Goal: Submit feedback/report problem

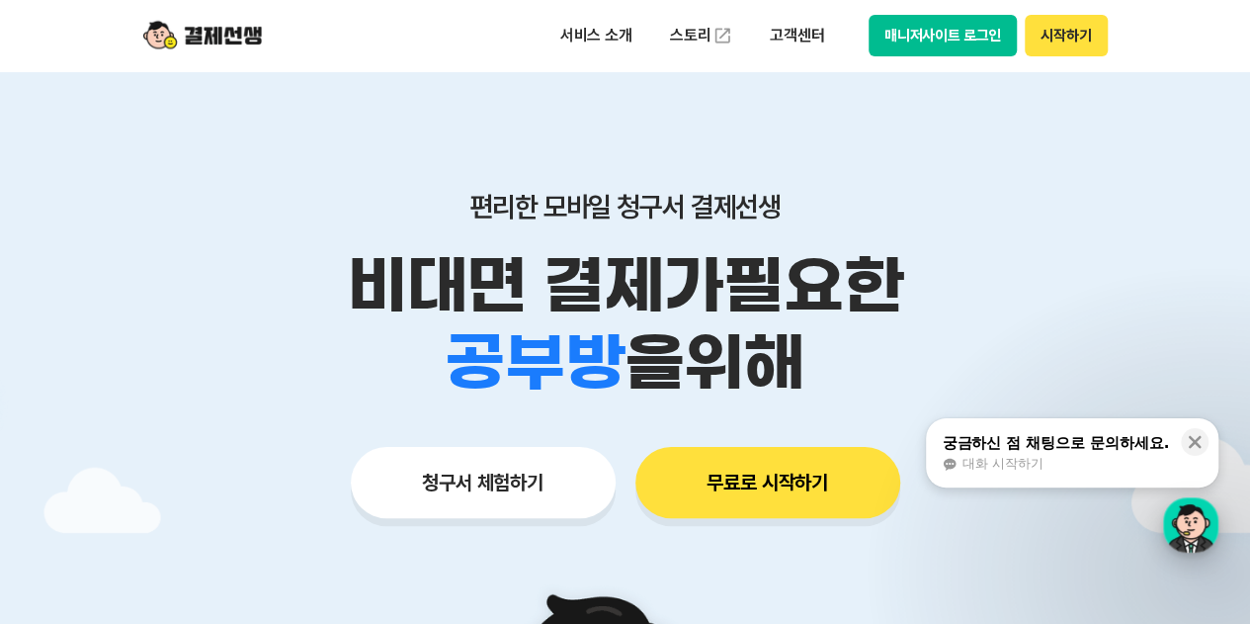
click at [1188, 518] on div "button" at bounding box center [1190, 524] width 55 height 55
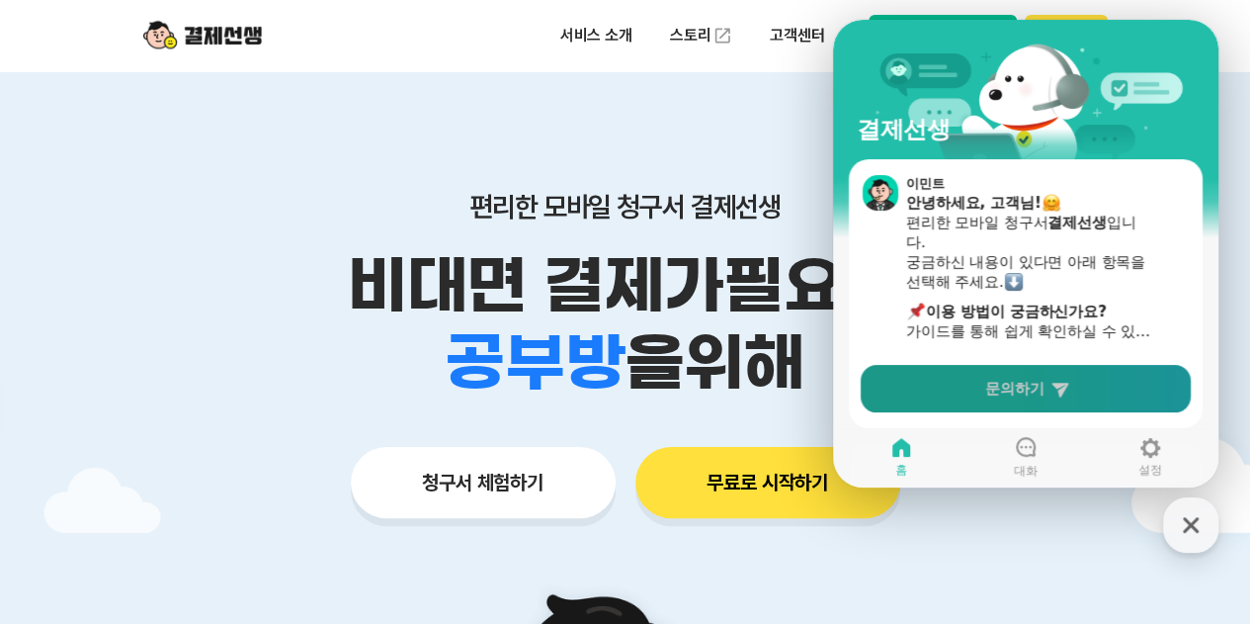
scroll to position [99, 0]
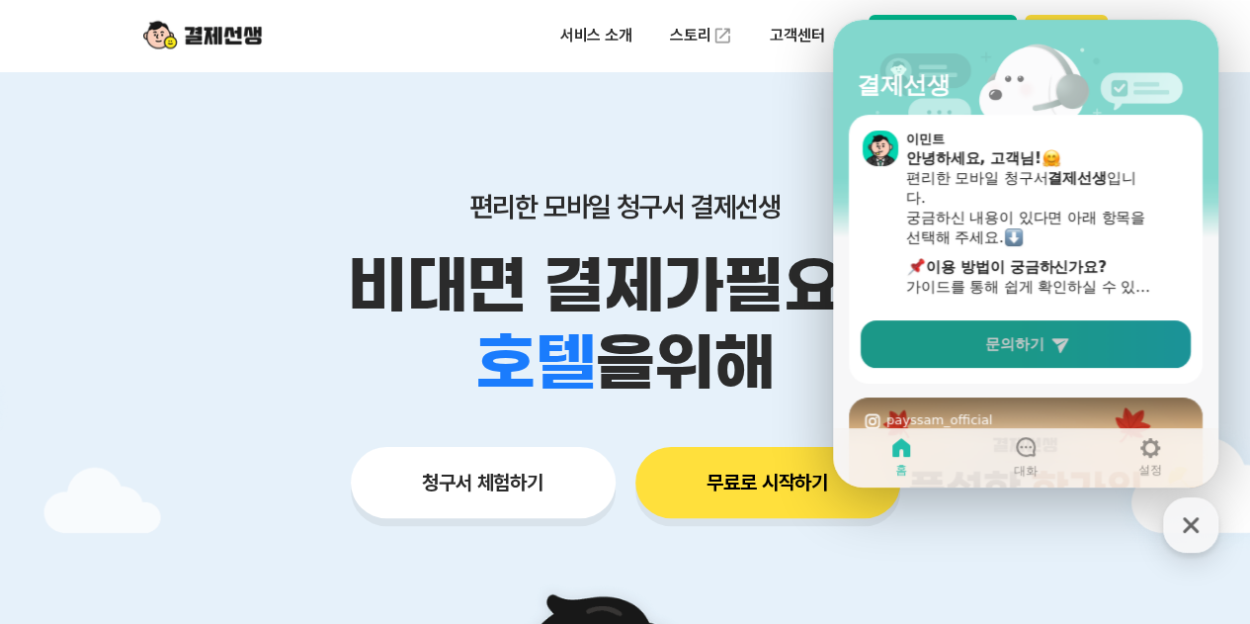
click at [1065, 343] on icon at bounding box center [1060, 345] width 17 height 15
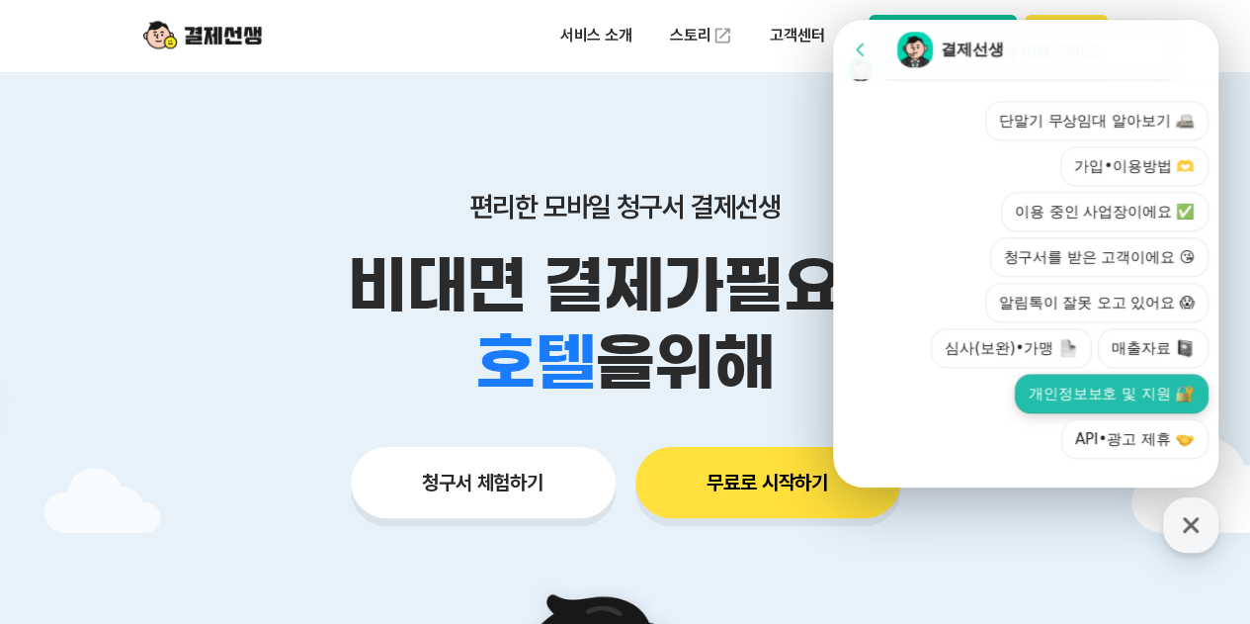
scroll to position [790, 0]
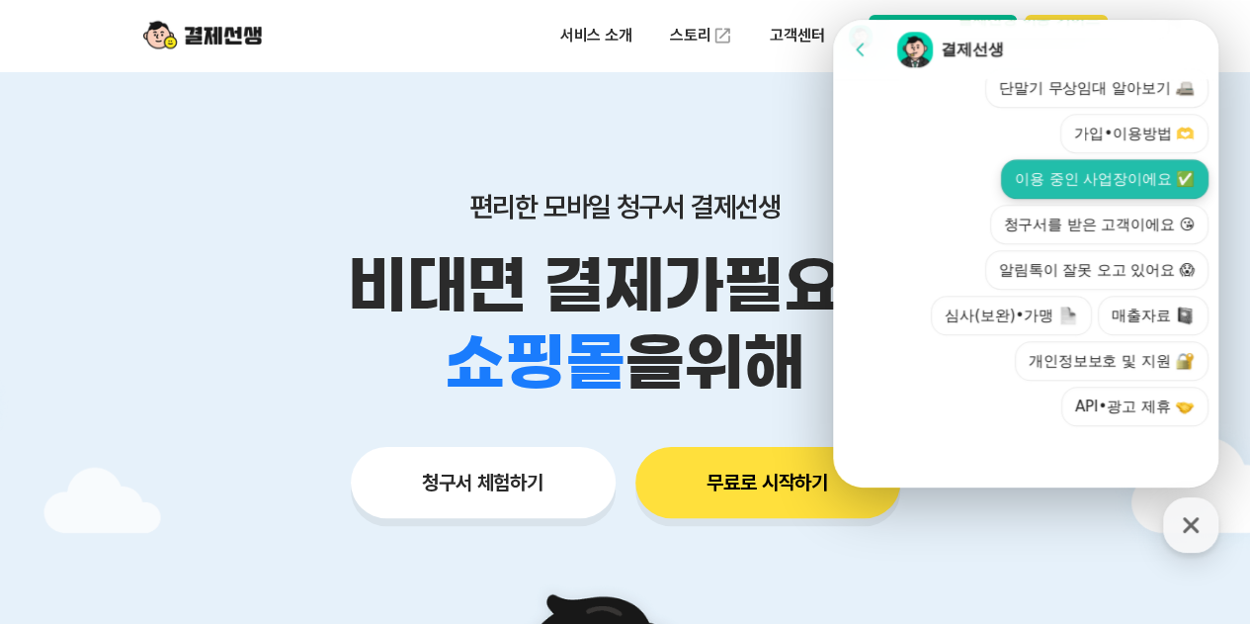
click at [1116, 176] on button "이용 중인 사업장이에요 ✅" at bounding box center [1105, 179] width 208 height 40
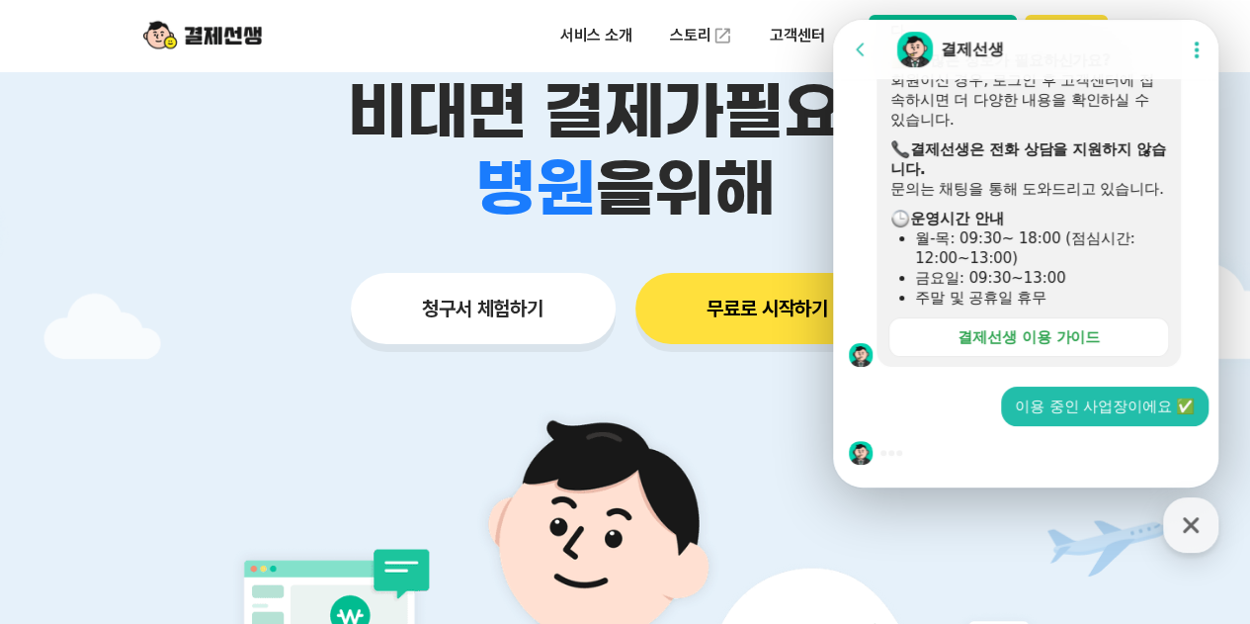
scroll to position [198, 0]
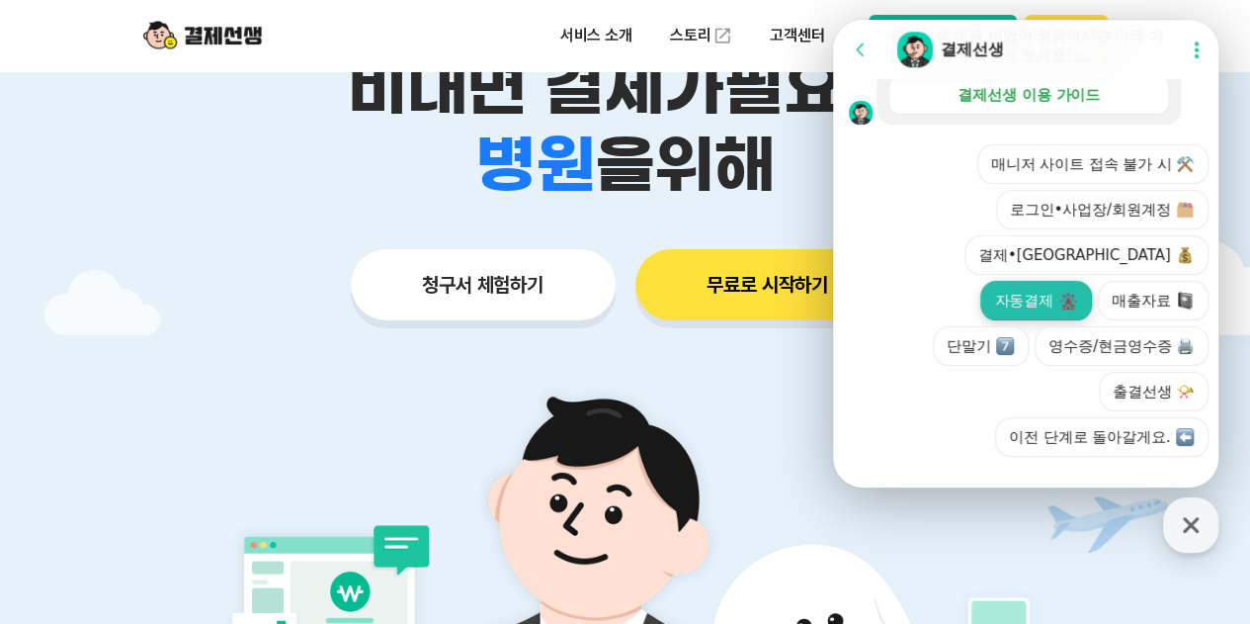
click at [1077, 292] on img at bounding box center [1069, 301] width 18 height 18
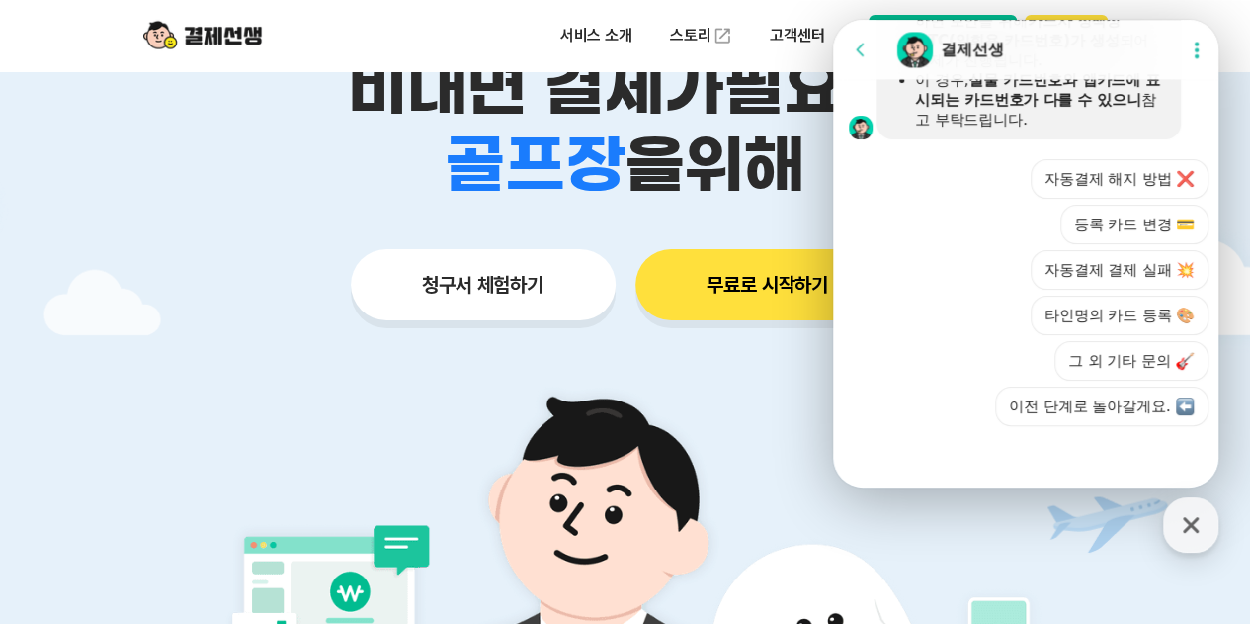
scroll to position [1560, 0]
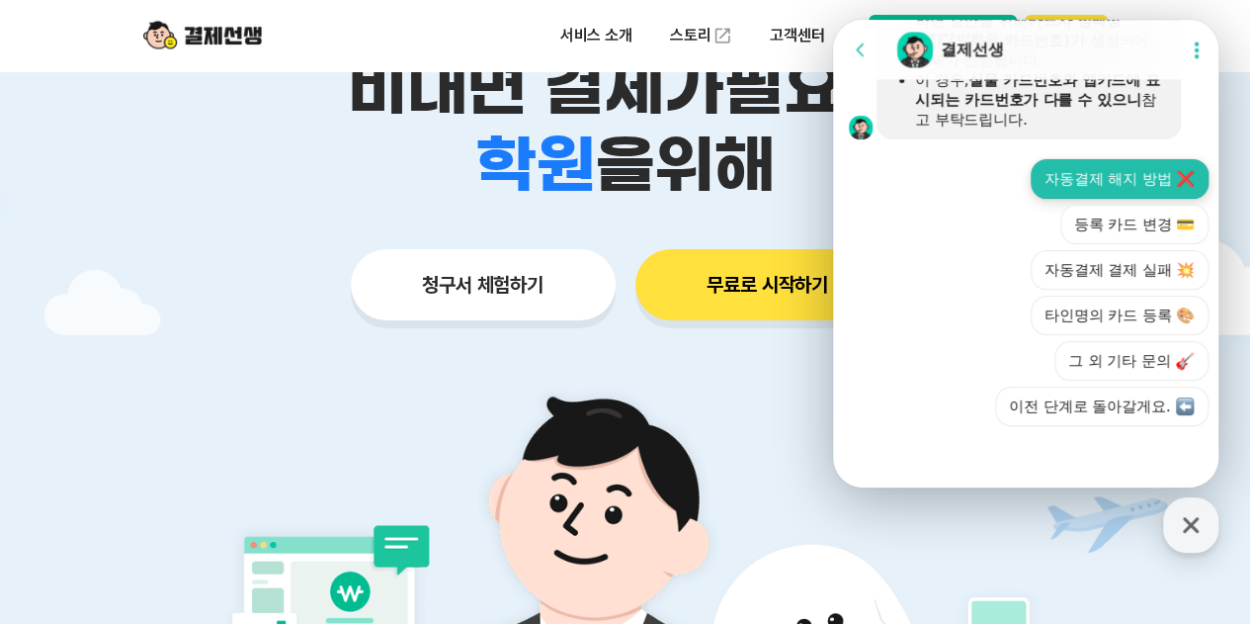
click at [1128, 193] on button "자동결제 해지 방법 ❌" at bounding box center [1120, 179] width 178 height 40
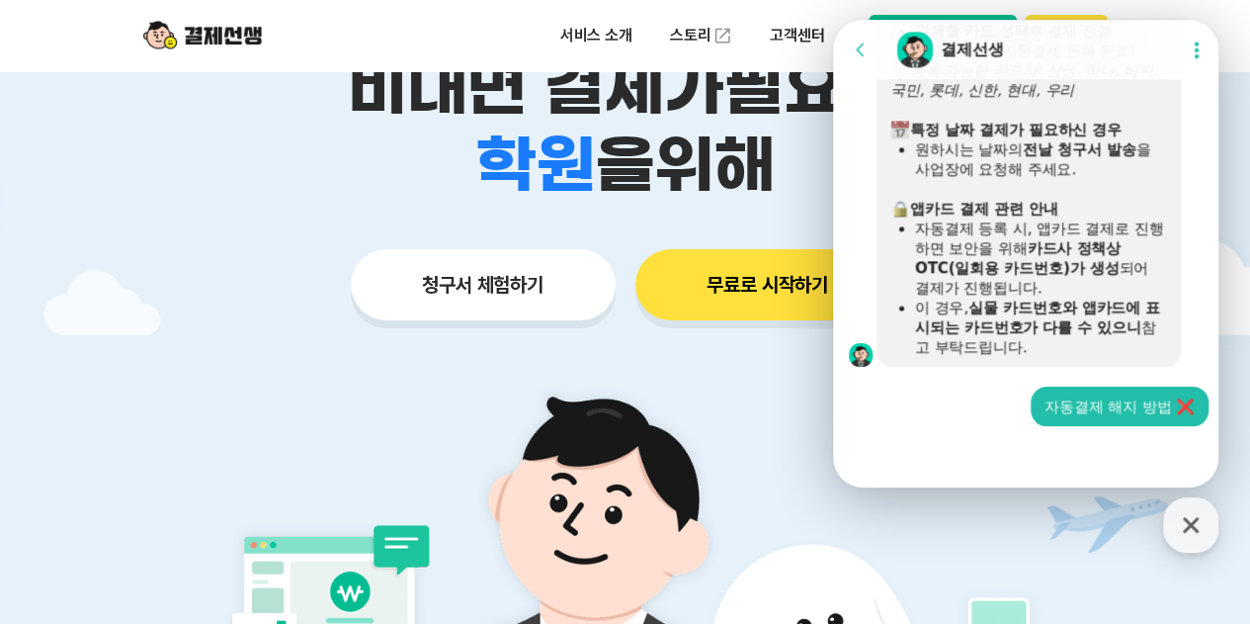
scroll to position [1336, 0]
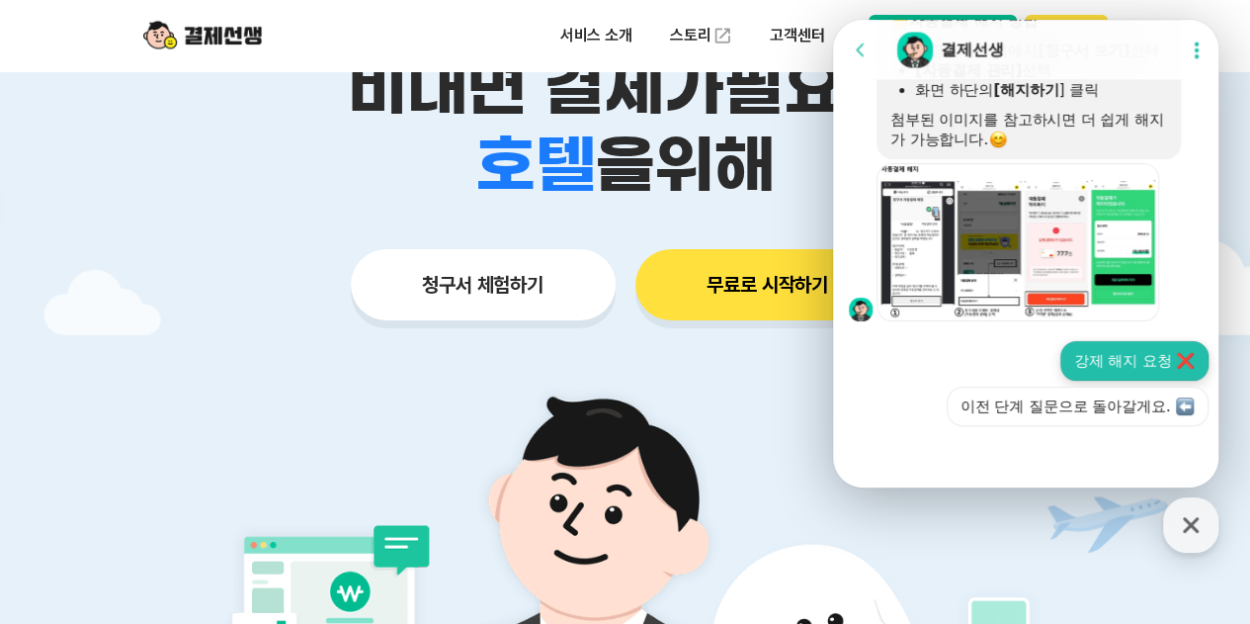
click at [1143, 358] on button "강제 해지 요청 ❌" at bounding box center [1135, 361] width 148 height 40
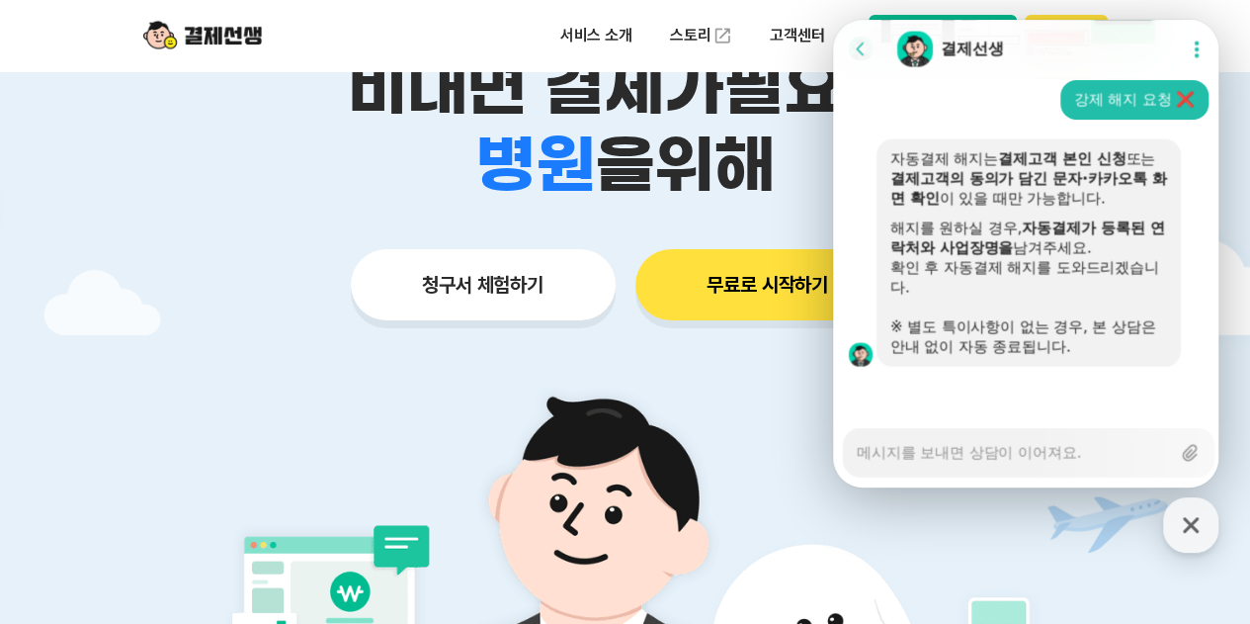
scroll to position [2082, 0]
type textarea "x"
type textarea "01052529220"
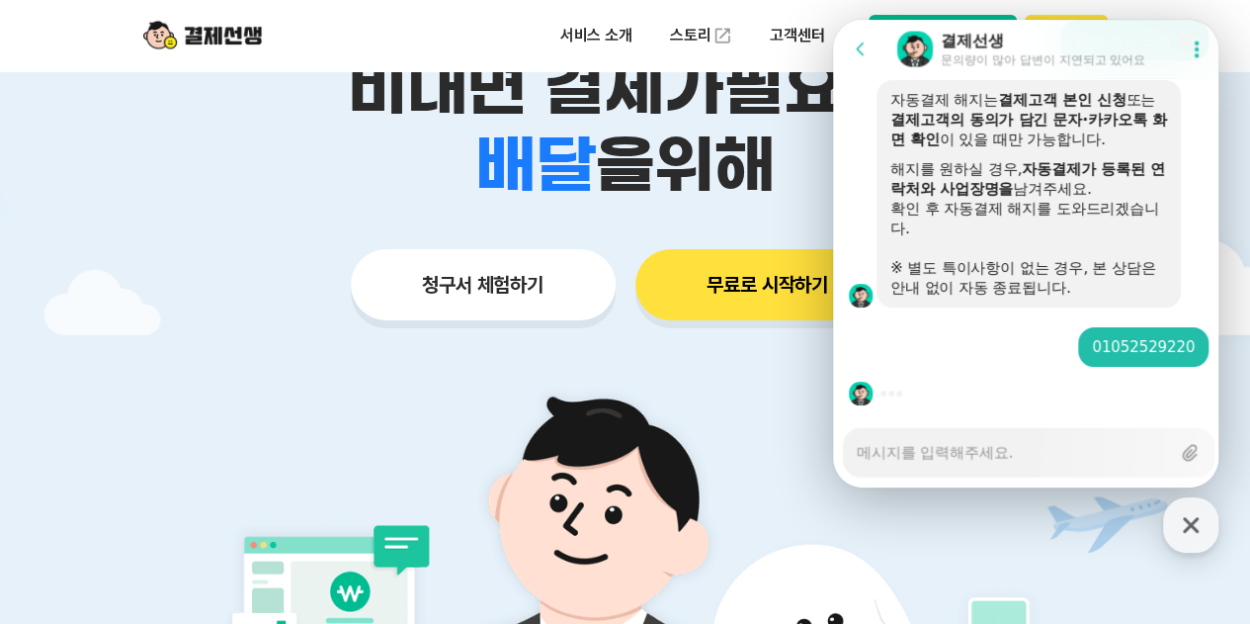
type textarea "x"
type textarea "ㄲ"
type textarea "x"
type textarea "끼"
type textarea "x"
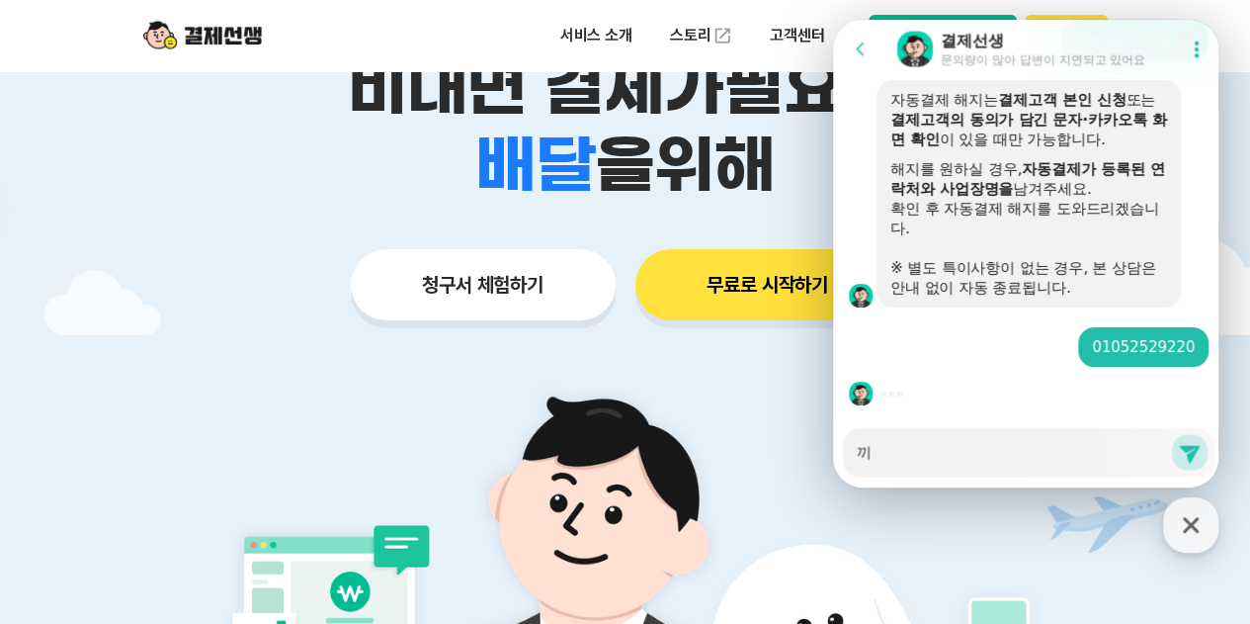
type textarea "낀"
type textarea "x"
type textarea "끼니"
type textarea "x"
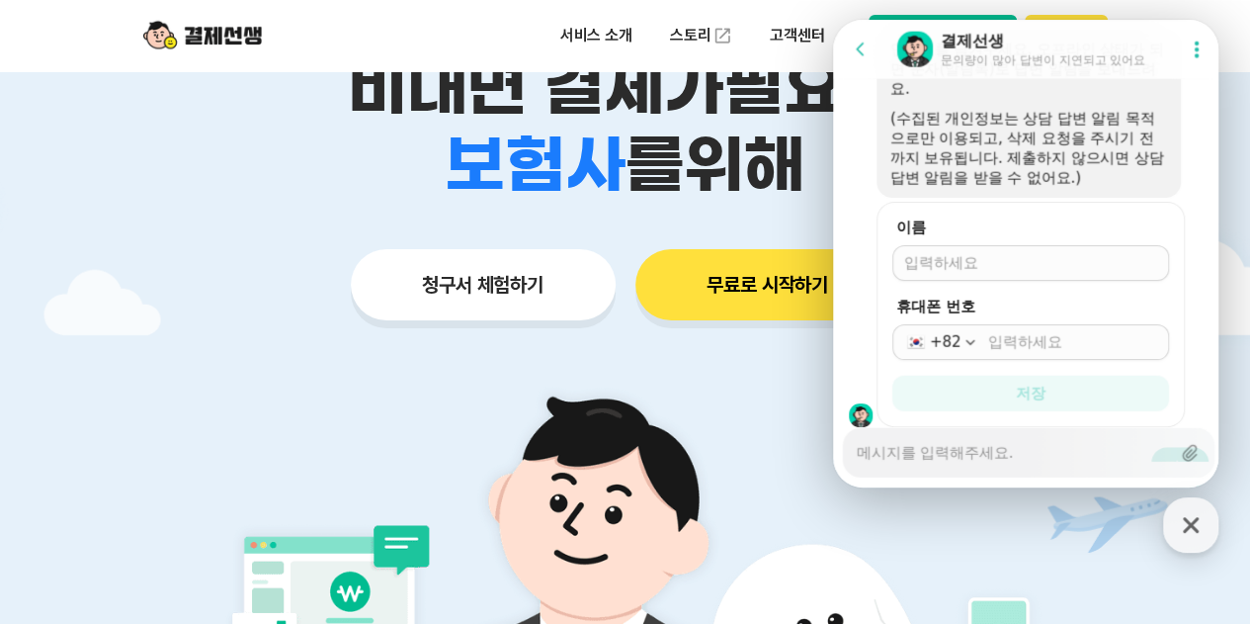
scroll to position [2420, 0]
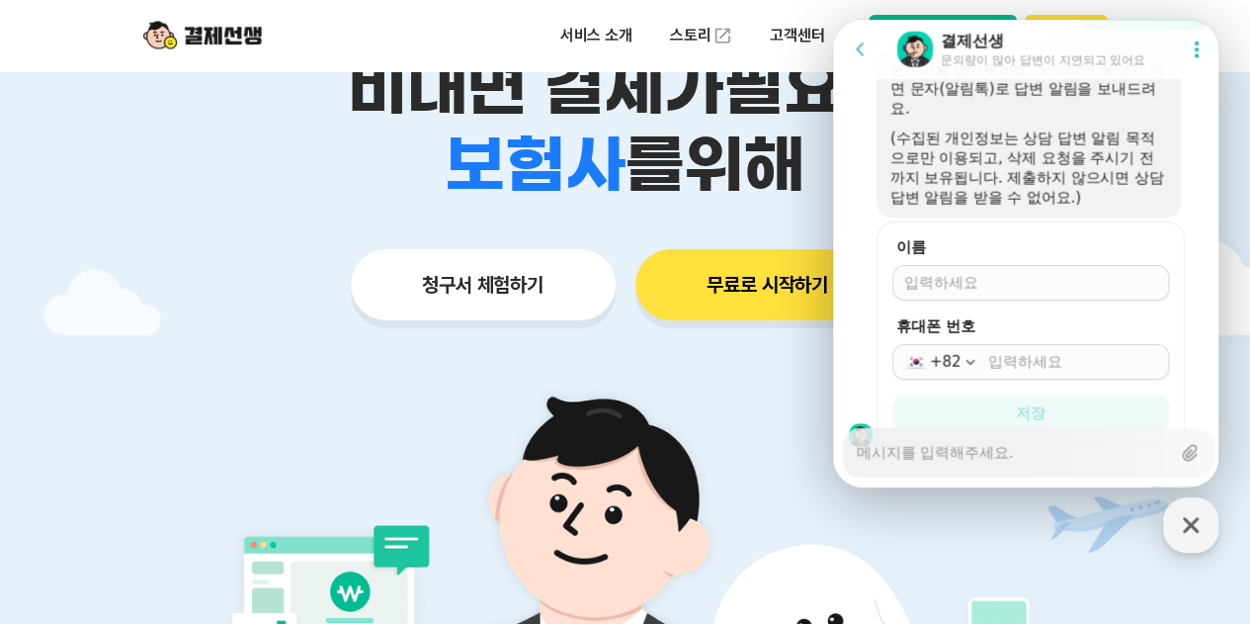
type textarea "x"
click at [1041, 293] on input "이름" at bounding box center [1030, 283] width 253 height 20
type input "[PERSON_NAME]"
click at [1051, 380] on div "+82" at bounding box center [1031, 362] width 277 height 36
click at [1057, 372] on input "휴대폰 번호" at bounding box center [1072, 362] width 169 height 20
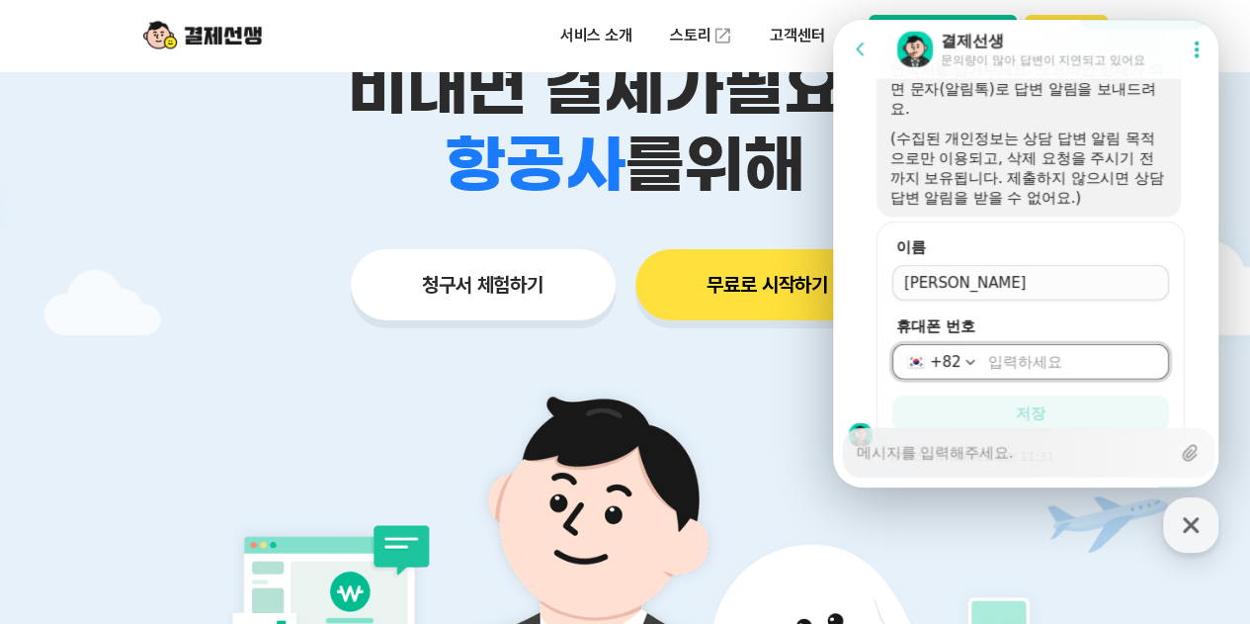
type input "[PHONE_NUMBER]"
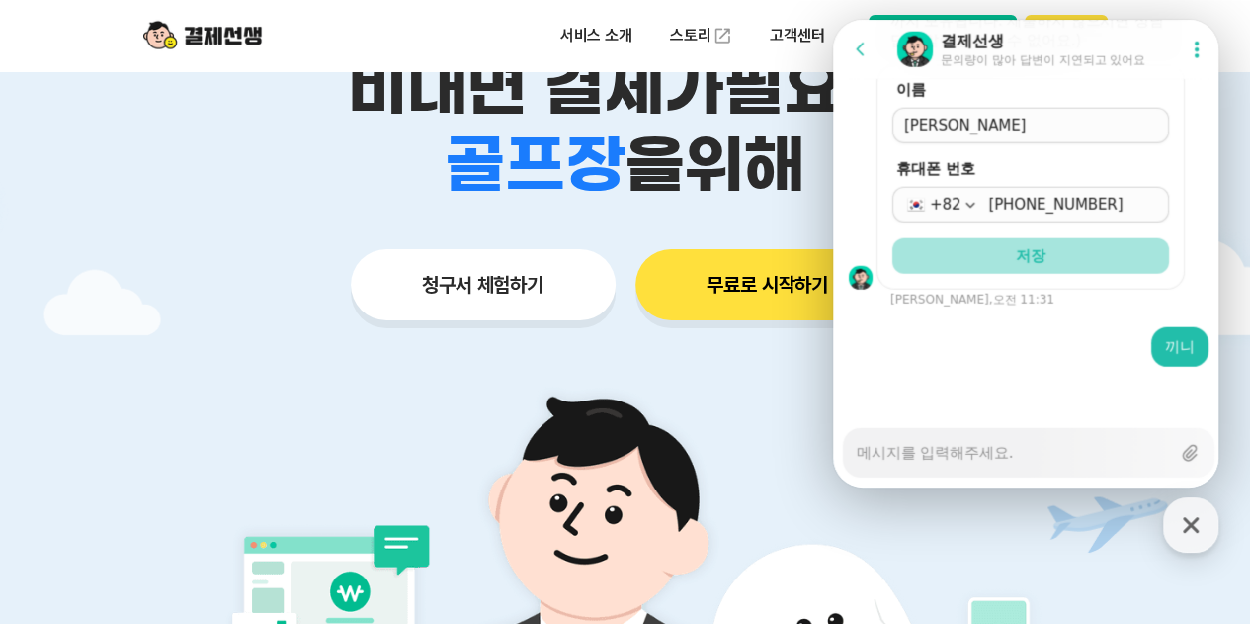
click at [1057, 274] on button "저장" at bounding box center [1031, 256] width 277 height 36
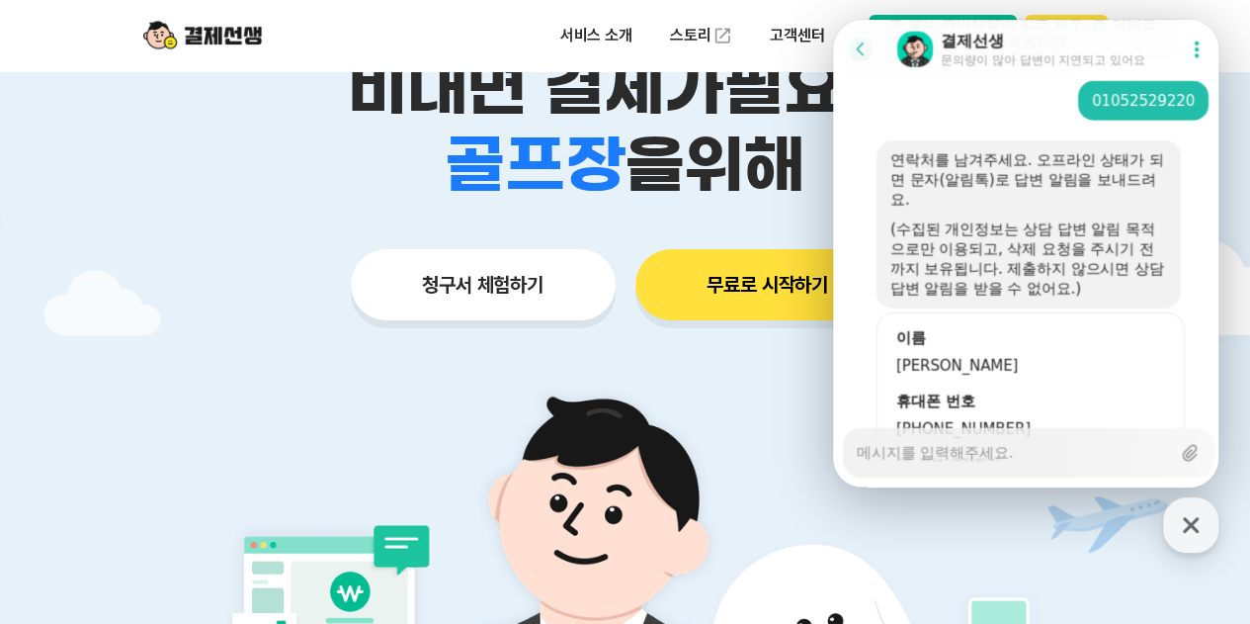
scroll to position [2487, 0]
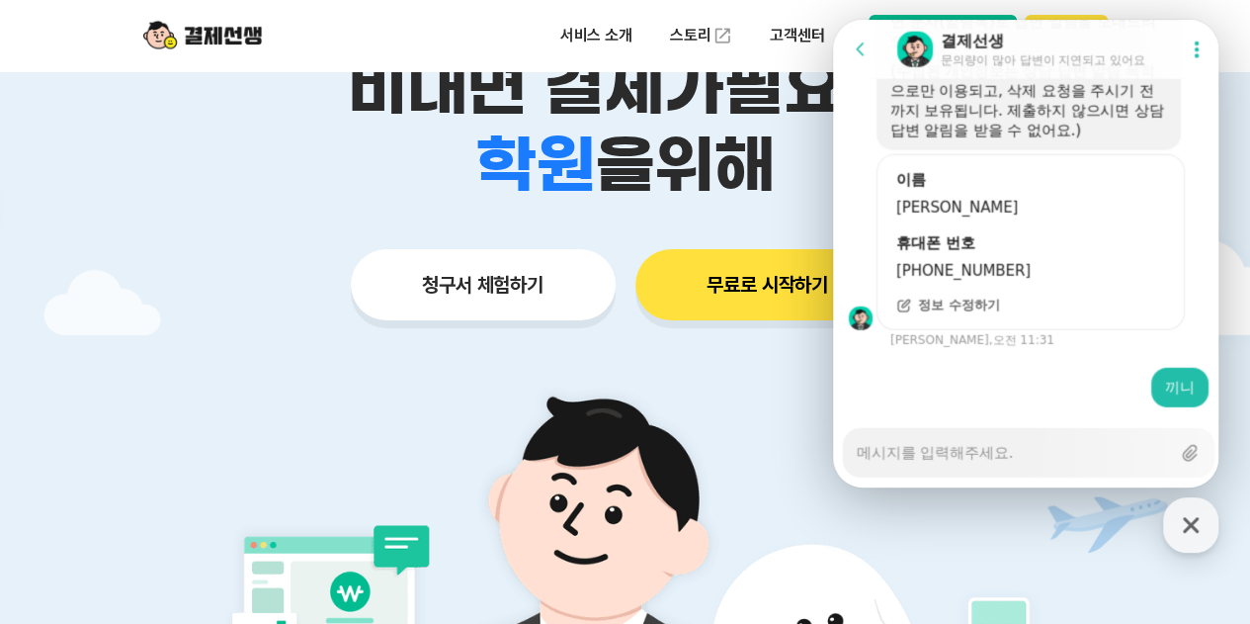
click at [991, 468] on div "Messenger Input Textarea" at bounding box center [1013, 452] width 313 height 47
click at [998, 443] on textarea "Messenger Input Textarea" at bounding box center [1013, 446] width 313 height 34
paste textarea "01052529220"
type textarea "x"
type textarea "01052529220"
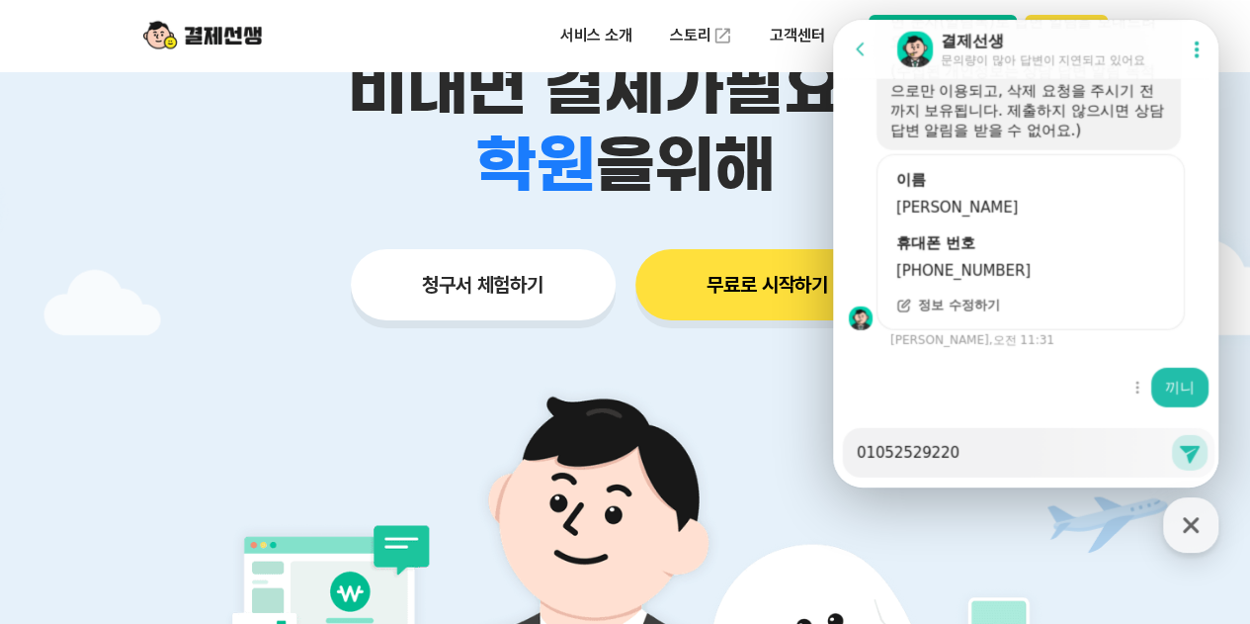
type textarea "x"
type textarea "01052529220"
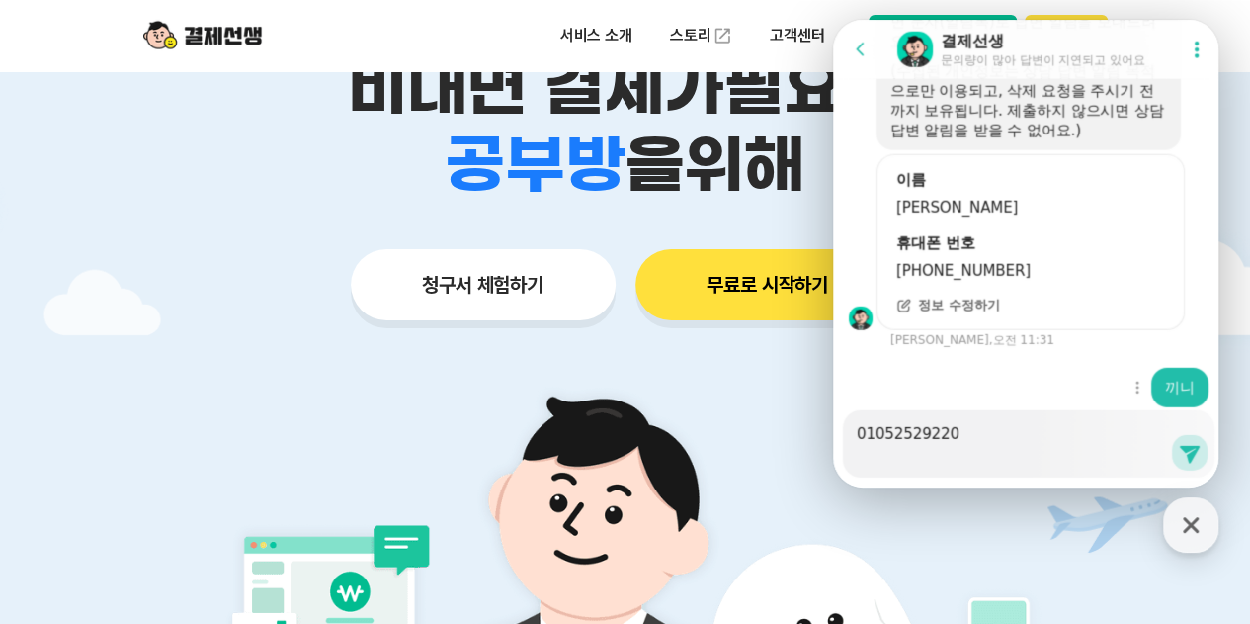
type textarea "x"
type textarea "01052529220 R"
type textarea "x"
type textarea "01052529220 Rls"
type textarea "x"
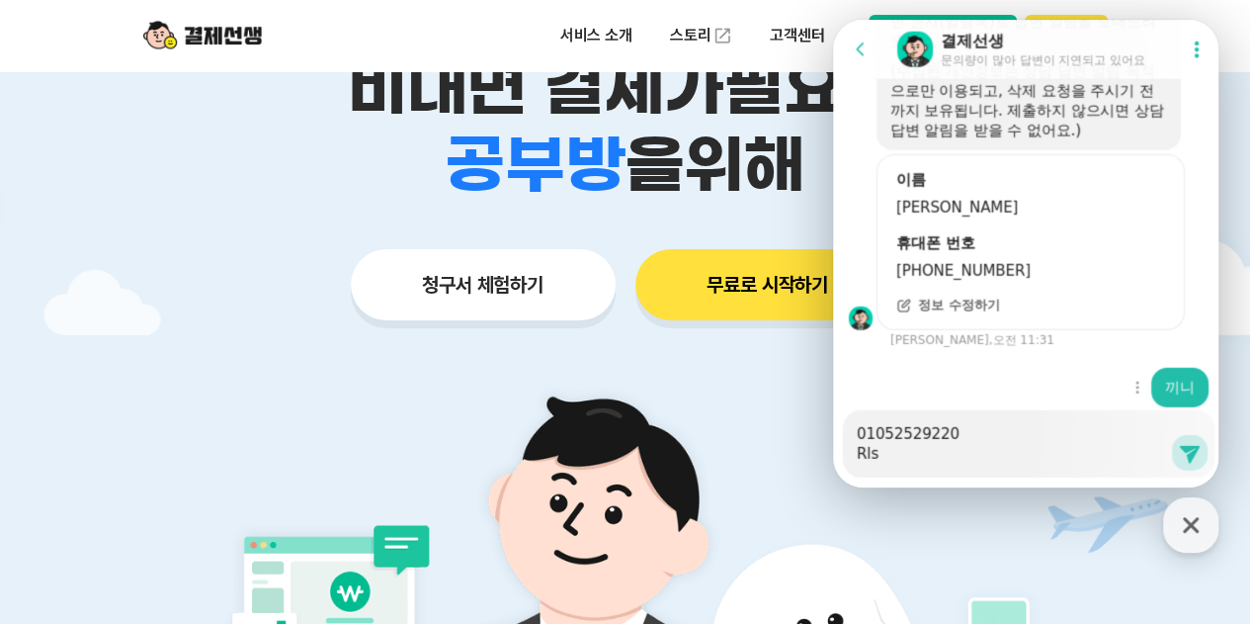
type textarea "01052529220 Rlsl"
type textarea "x"
type textarea "01052529220 Rls"
type textarea "x"
type textarea "01052529220 Rl"
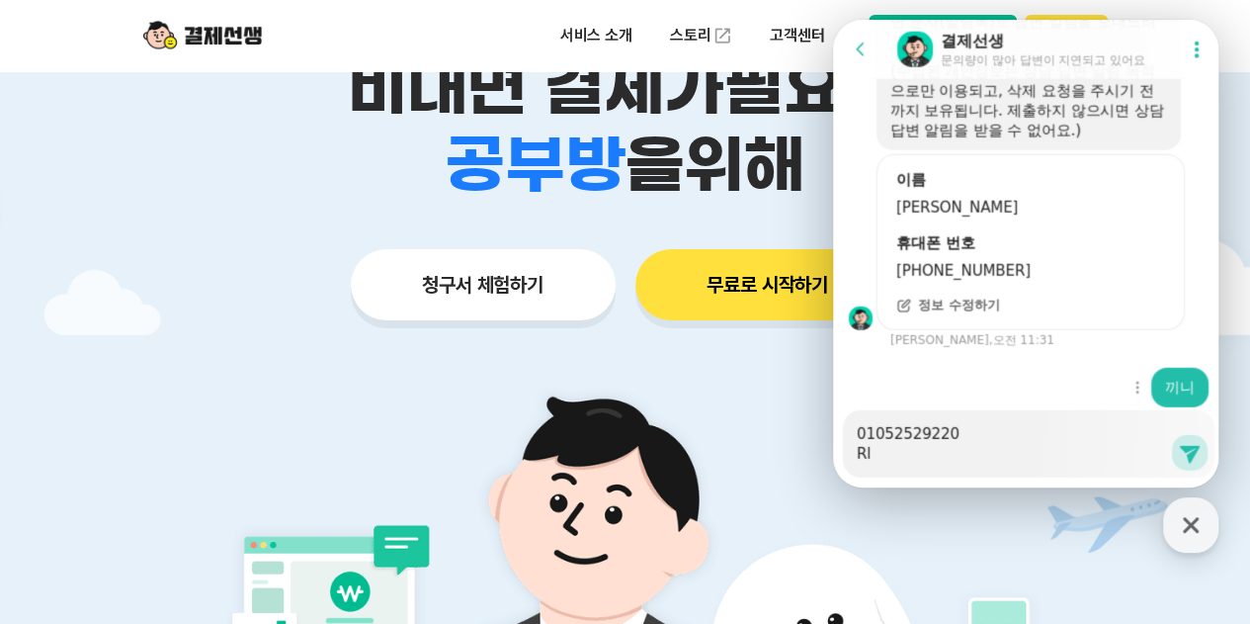
type textarea "x"
type textarea "01052529220 R"
type textarea "x"
type textarea "01052529220"
type textarea "x"
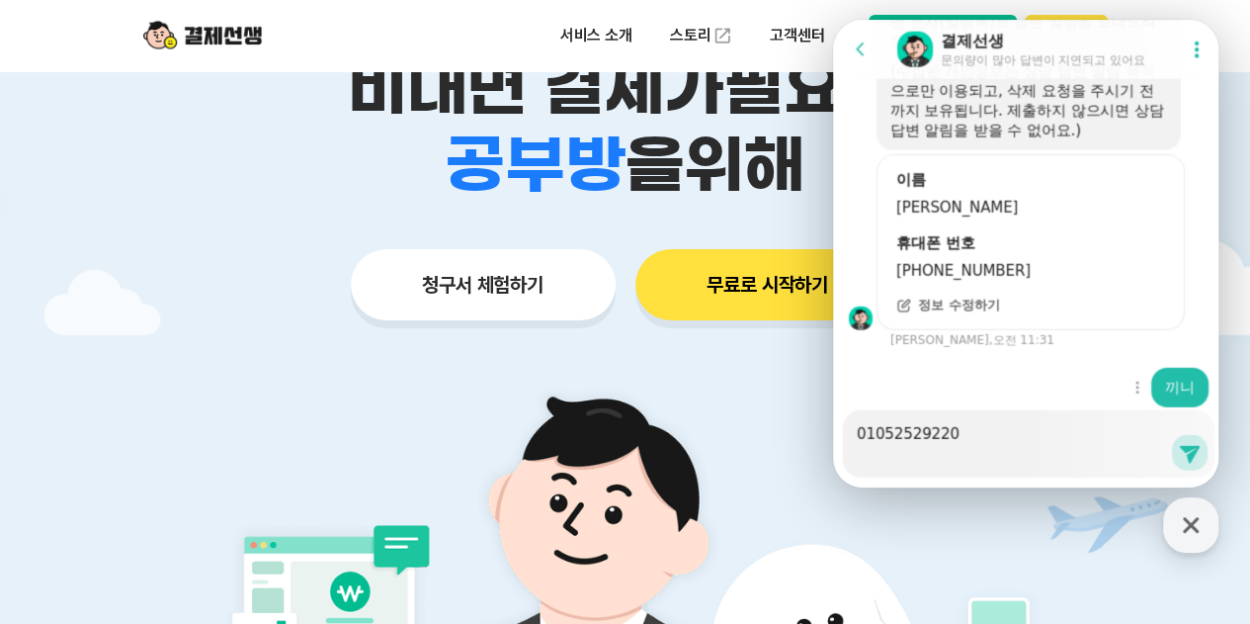
type textarea "01052529220 ㄲ"
type textarea "x"
type textarea "01052529220 끼"
type textarea "x"
type textarea "01052529220 끼니"
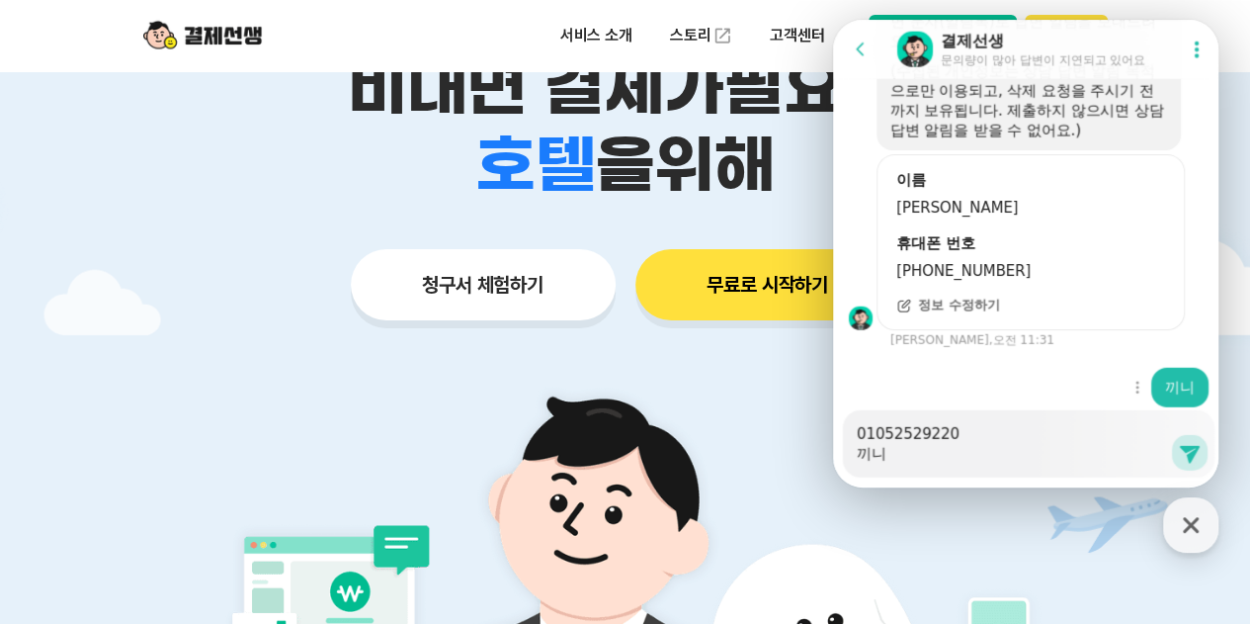
type textarea "x"
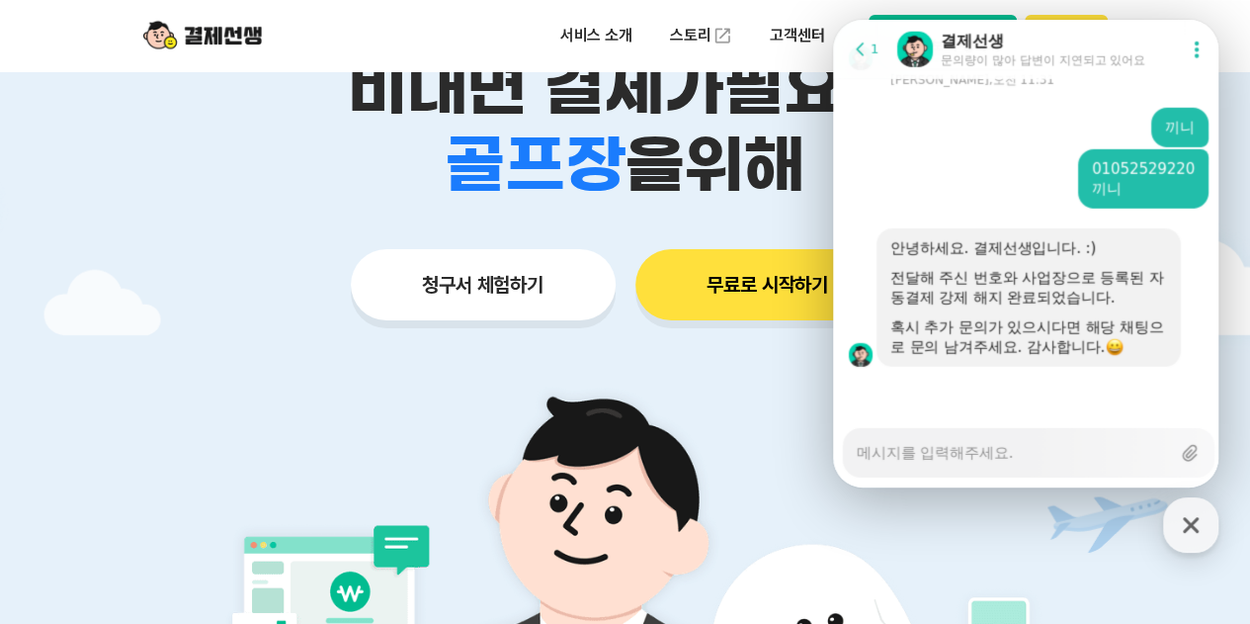
scroll to position [2805, 0]
click at [1197, 544] on div "button" at bounding box center [1190, 524] width 55 height 55
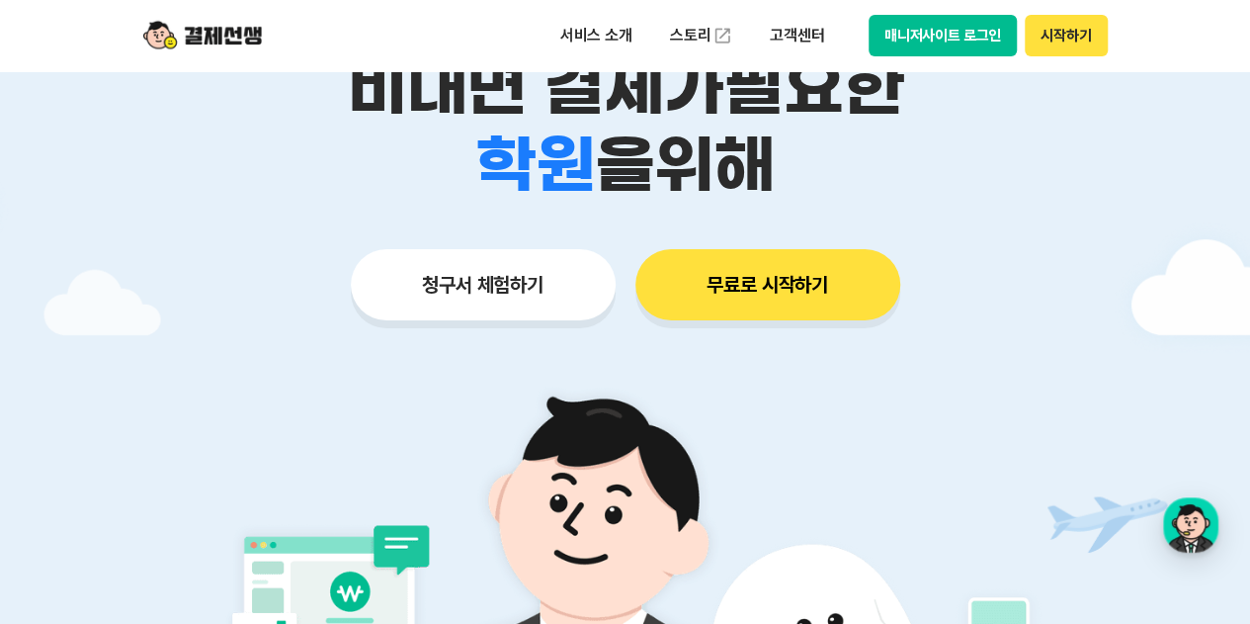
click at [925, 24] on button "매니저사이트 로그인" at bounding box center [943, 36] width 149 height 42
type textarea "x"
